Goal: Information Seeking & Learning: Learn about a topic

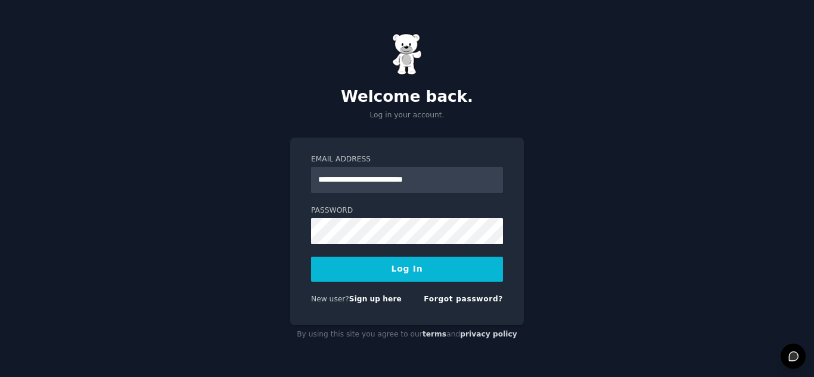
type input "**********"
click at [416, 273] on button "Log In" at bounding box center [407, 269] width 192 height 25
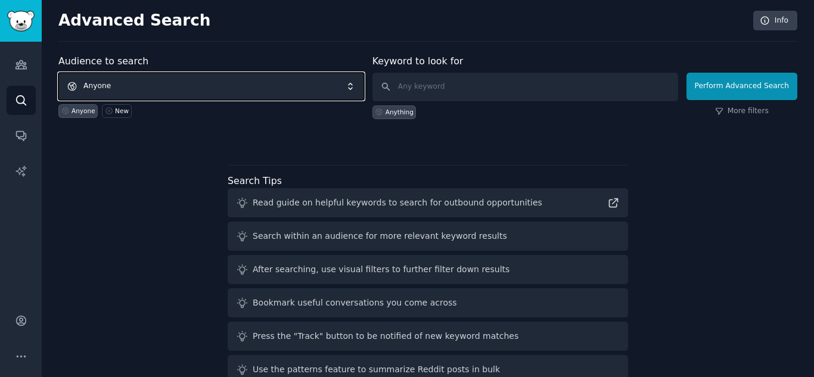
click at [293, 73] on span "Anyone" at bounding box center [211, 86] width 306 height 27
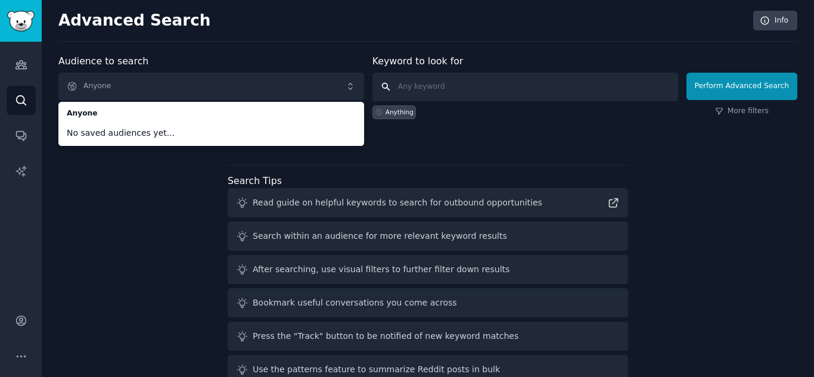
click at [433, 79] on input "text" at bounding box center [525, 87] width 306 height 29
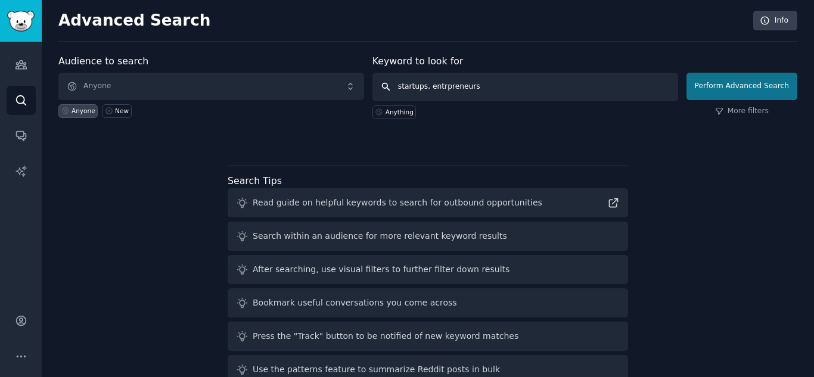
type input "startups, entrpreneurs"
click at [705, 85] on button "Perform Advanced Search" at bounding box center [741, 86] width 111 height 27
